Goal: Book appointment/travel/reservation

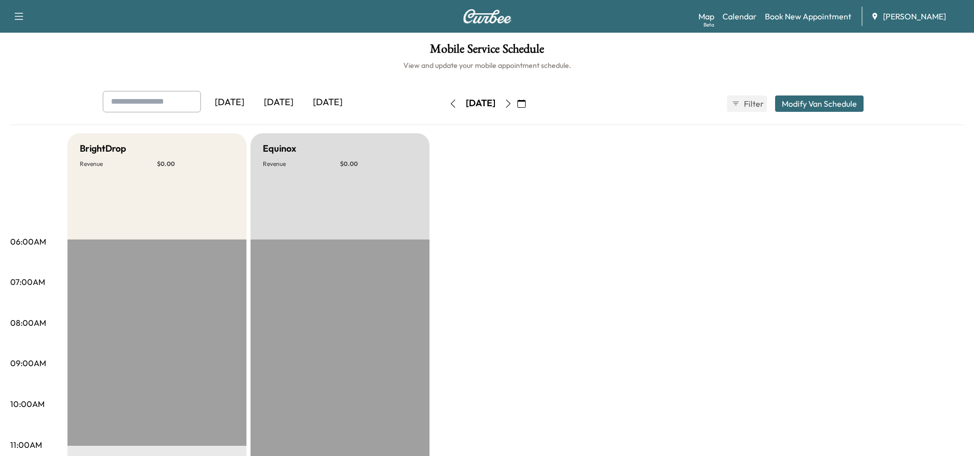
scroll to position [147, 0]
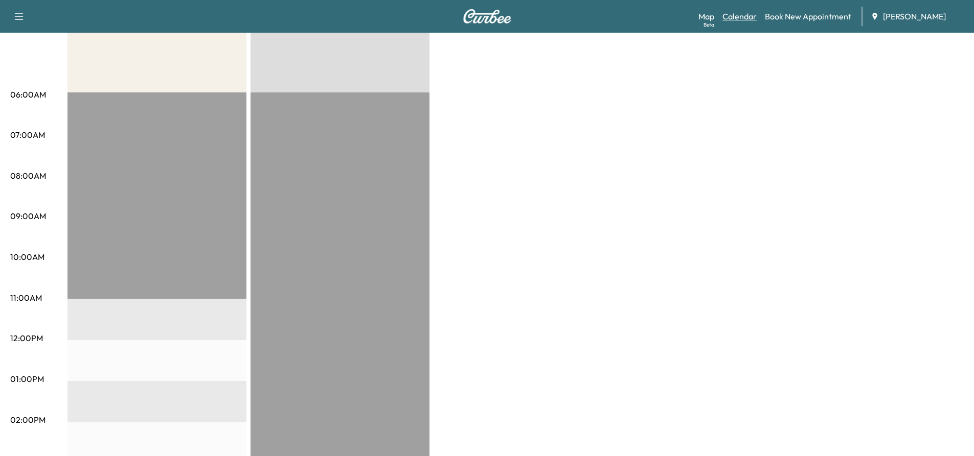
click at [748, 18] on link "Calendar" at bounding box center [739, 16] width 34 height 12
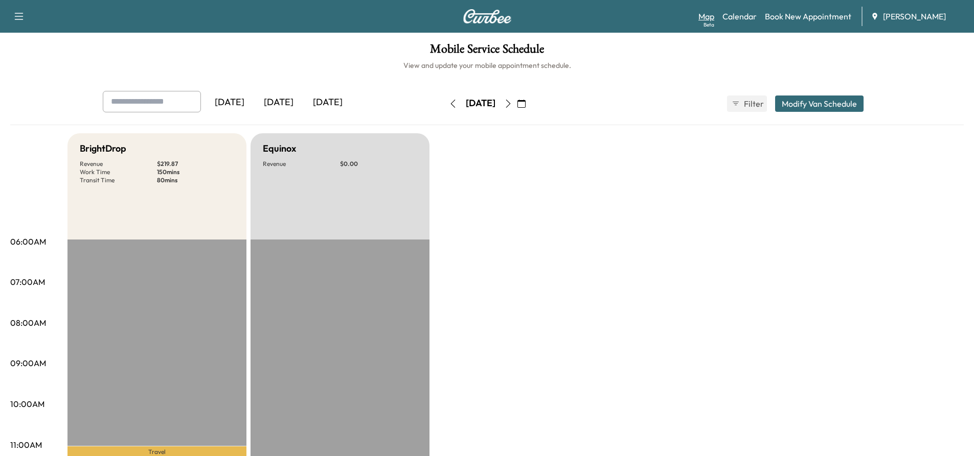
click at [702, 15] on link "Map Beta" at bounding box center [706, 16] width 16 height 12
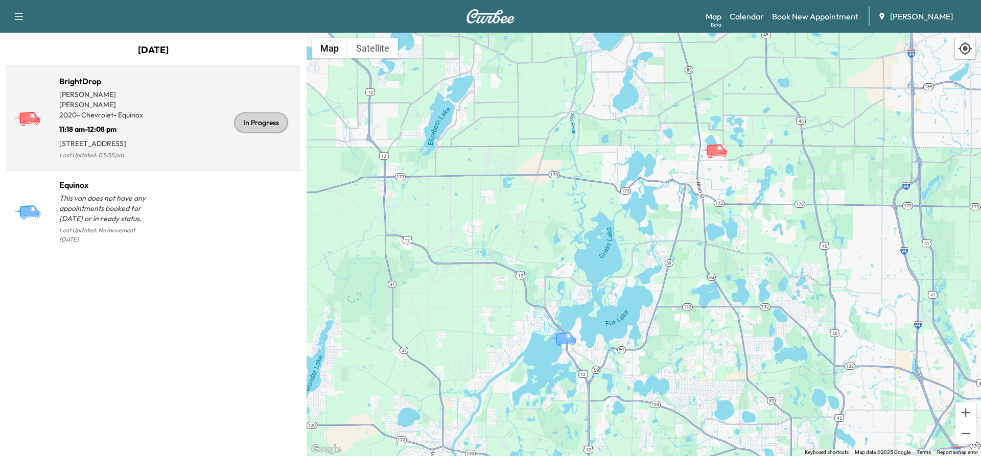
click at [93, 120] on p "11:18 am - 12:08 pm" at bounding box center [106, 127] width 94 height 14
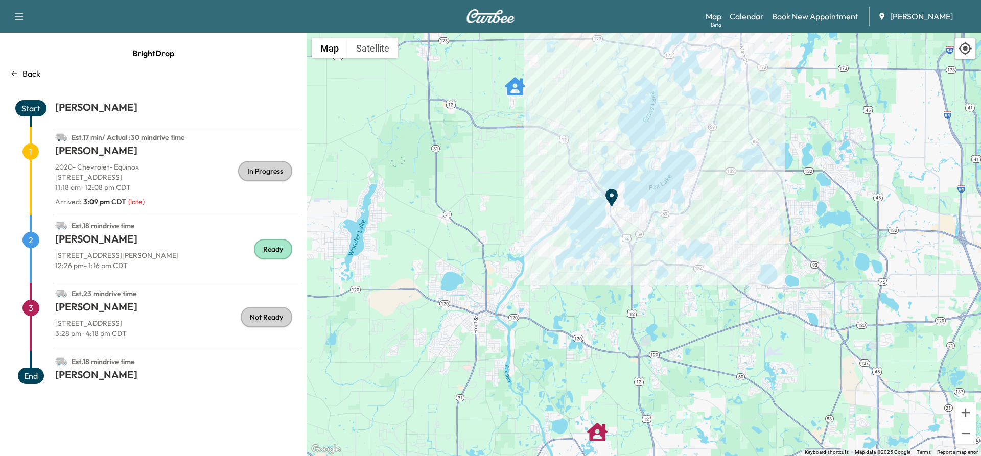
click at [112, 310] on h1 "[PERSON_NAME]" at bounding box center [177, 309] width 245 height 18
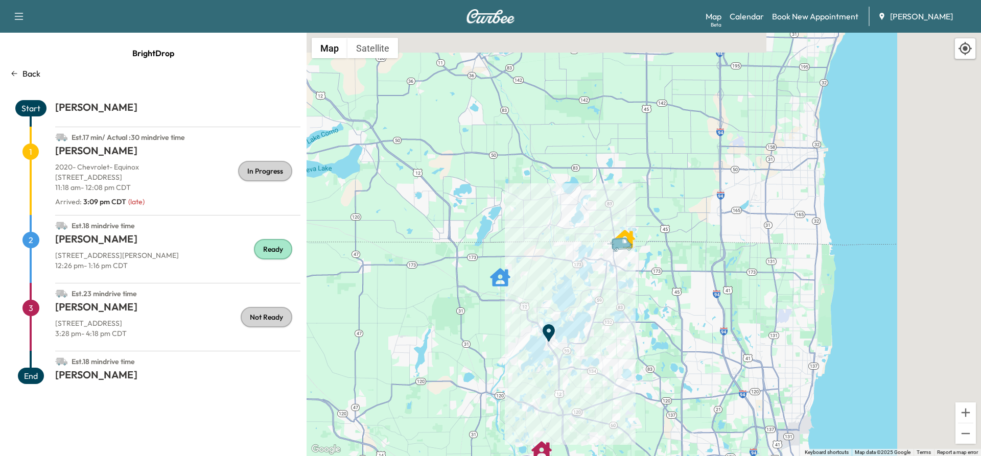
drag, startPoint x: 667, startPoint y: 230, endPoint x: 690, endPoint y: 313, distance: 85.8
click at [690, 313] on div "To activate drag with keyboard, press Alt + Enter. Once in keyboard drag state,…" at bounding box center [644, 245] width 675 height 424
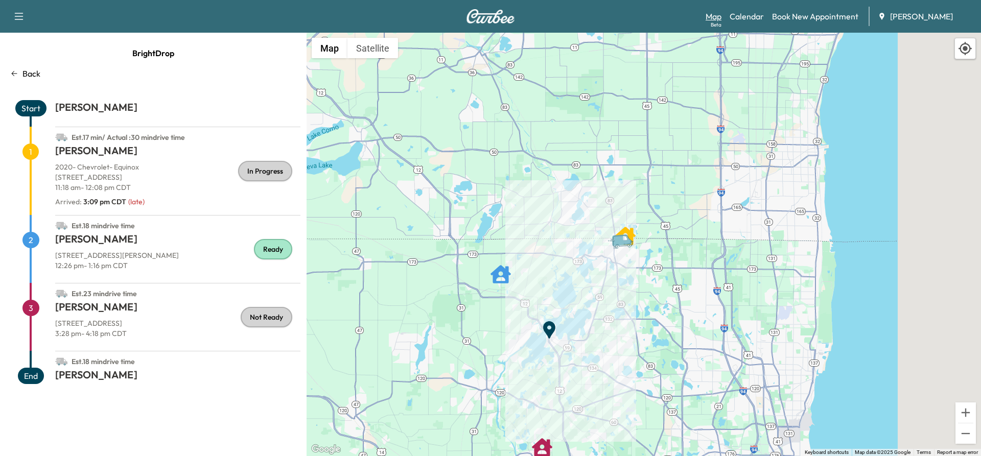
click at [720, 15] on link "Map Beta" at bounding box center [714, 16] width 16 height 12
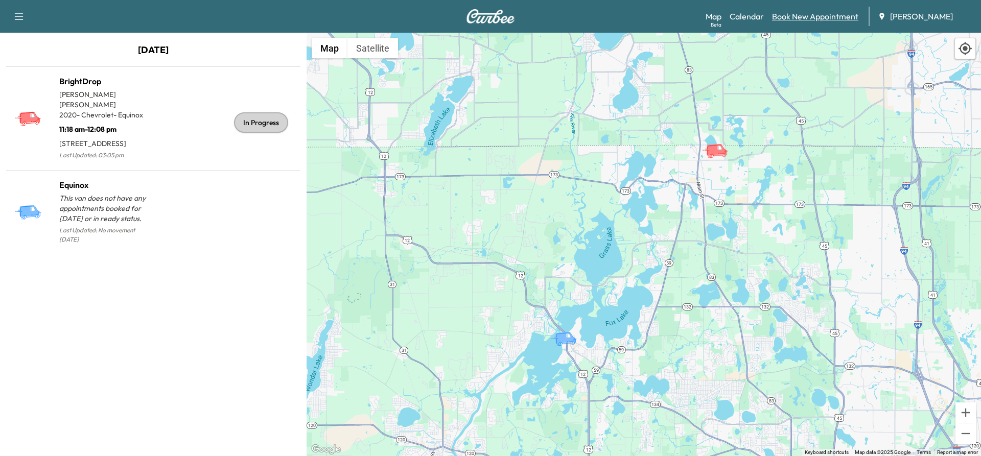
click at [800, 19] on link "Book New Appointment" at bounding box center [815, 16] width 86 height 12
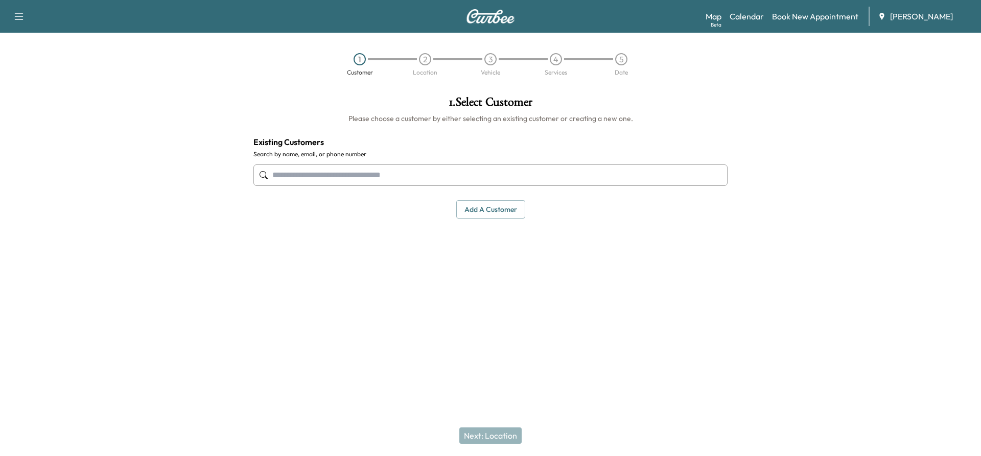
click at [592, 289] on div "1 . Select Customer Please choose a customer by either selecting an existing cu…" at bounding box center [490, 202] width 491 height 228
click at [756, 16] on link "Calendar" at bounding box center [747, 16] width 34 height 12
